Goal: Task Accomplishment & Management: Use online tool/utility

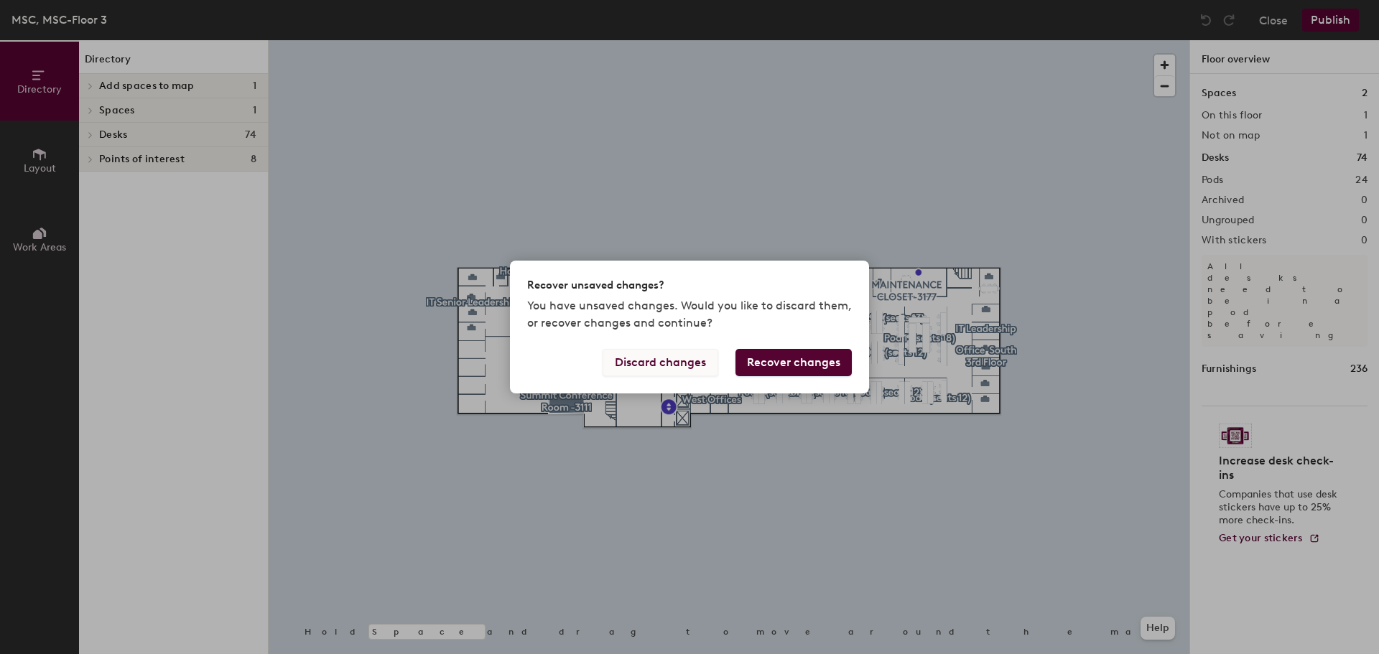
click at [700, 361] on button "Discard changes" at bounding box center [661, 362] width 116 height 27
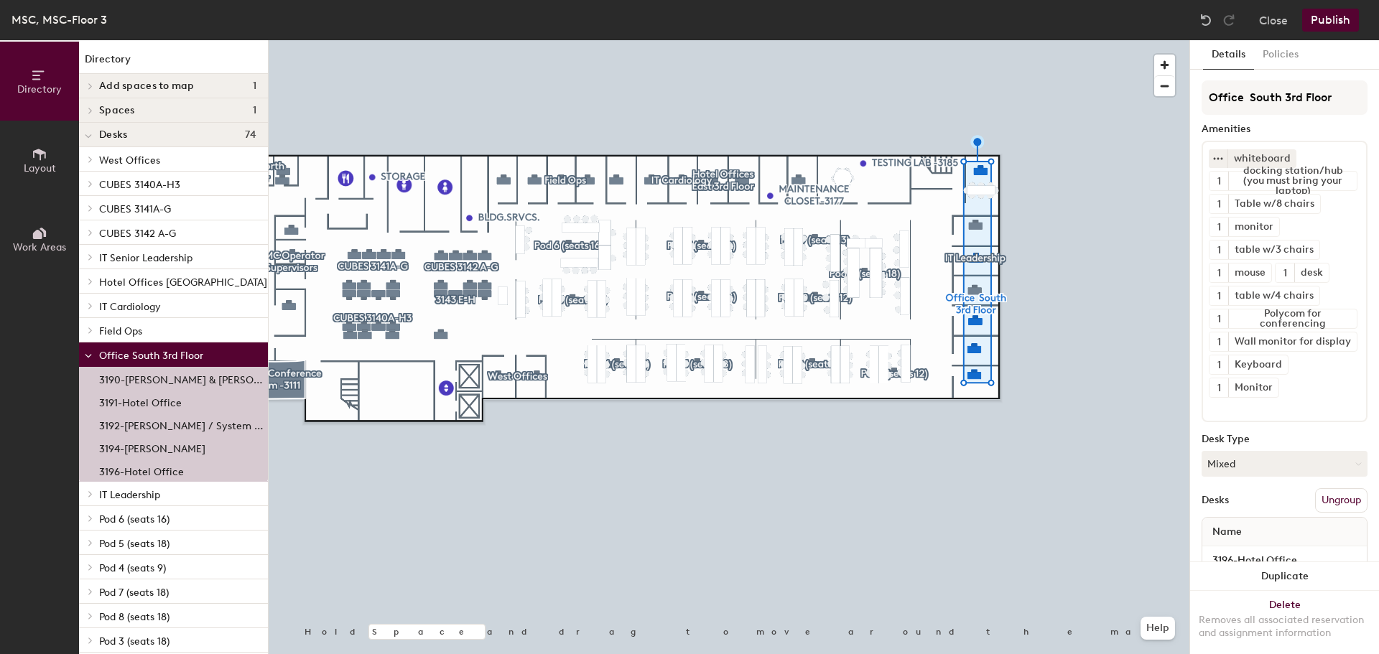
click at [170, 425] on p "3192-[PERSON_NAME] / System APP's" at bounding box center [182, 424] width 166 height 17
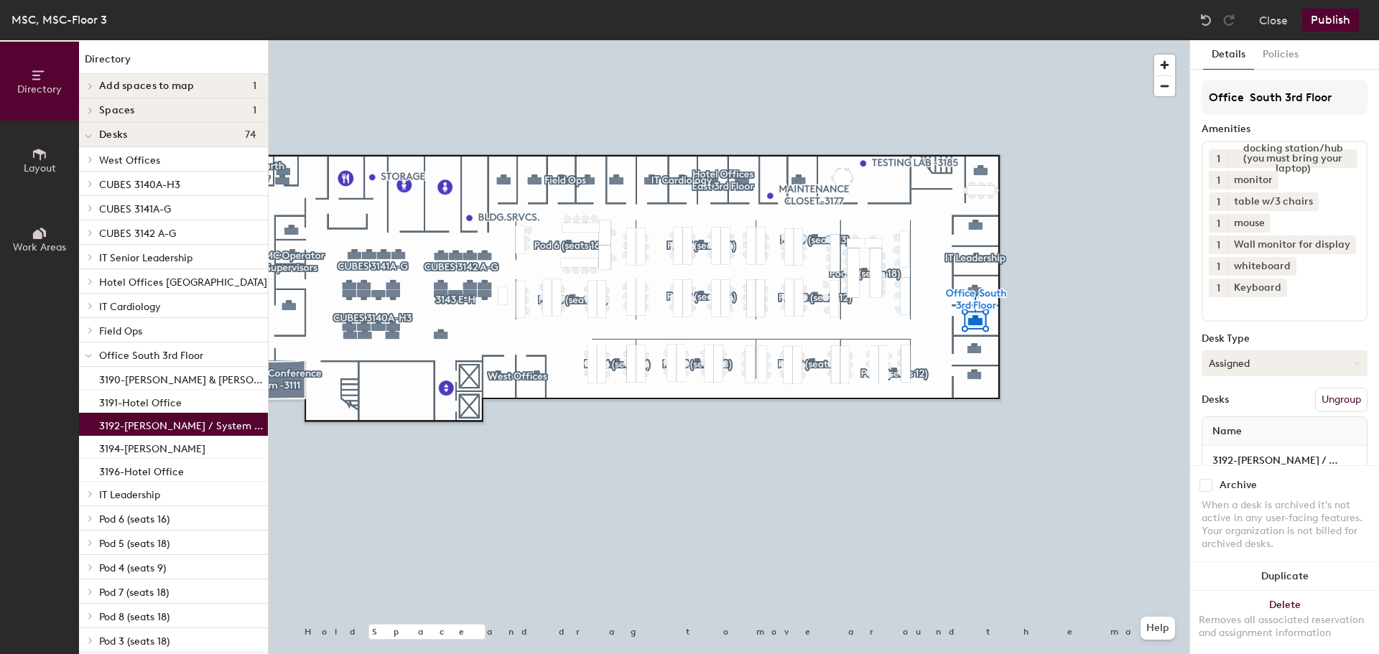
click at [1263, 362] on button "Assigned" at bounding box center [1285, 364] width 166 height 26
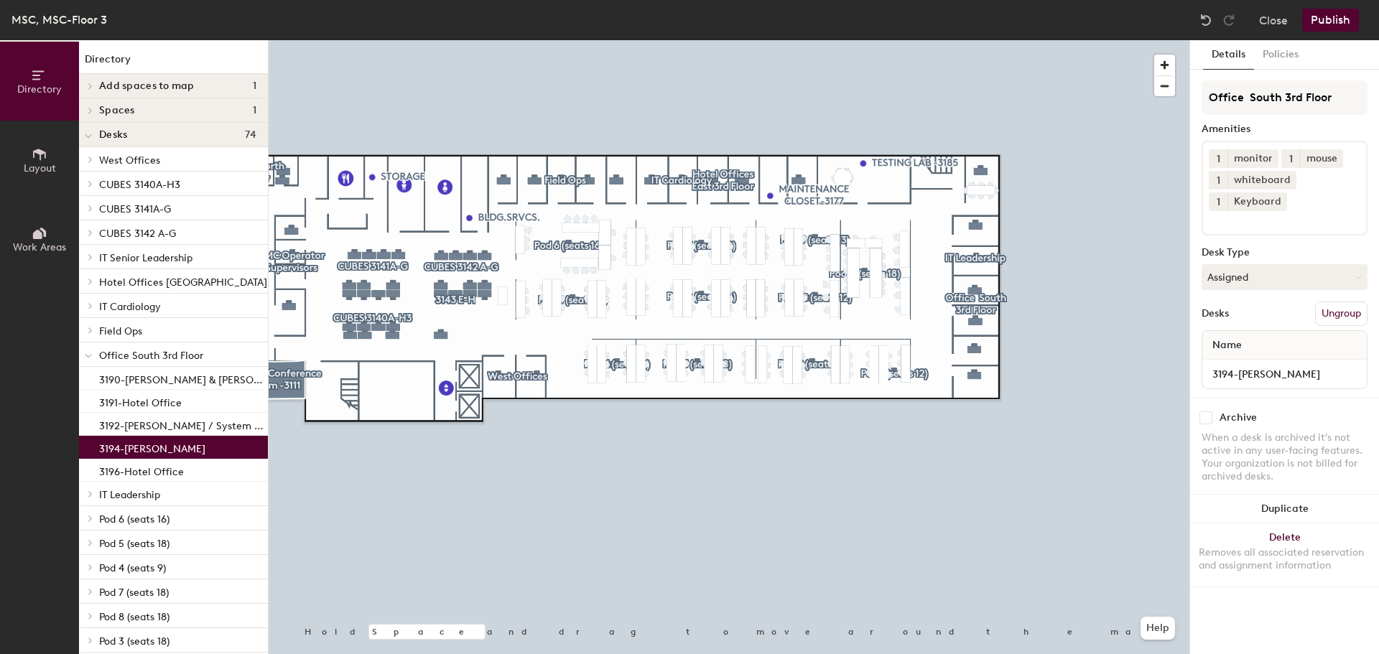
click at [187, 442] on p "3194-[PERSON_NAME]" at bounding box center [152, 447] width 106 height 17
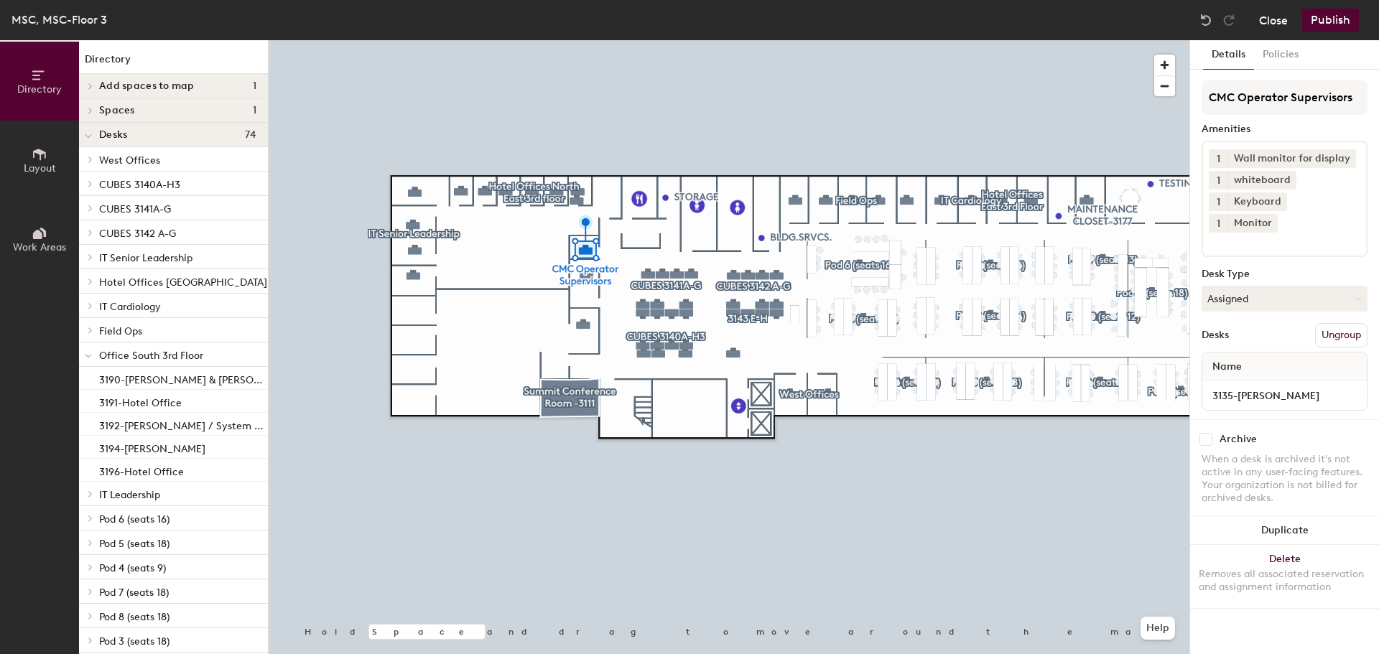
click at [1263, 24] on button "Close" at bounding box center [1273, 20] width 29 height 23
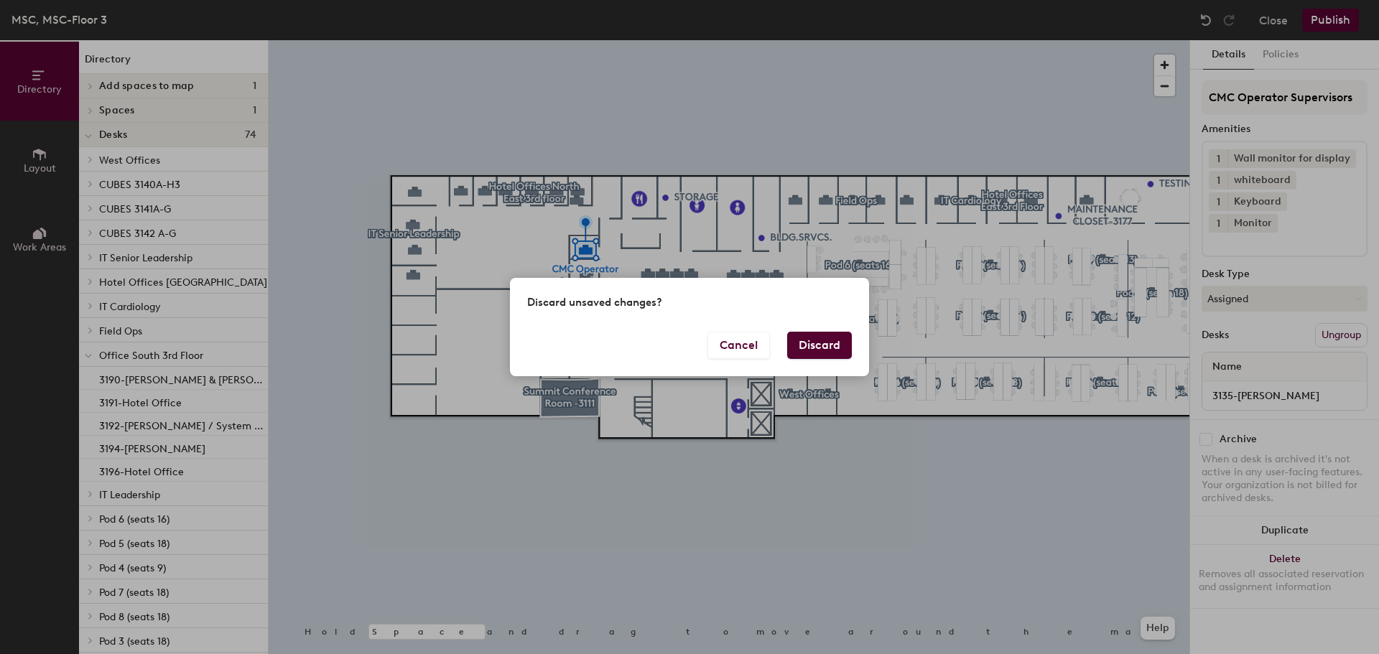
click at [802, 341] on button "Discard" at bounding box center [819, 345] width 65 height 27
